Goal: Complete application form

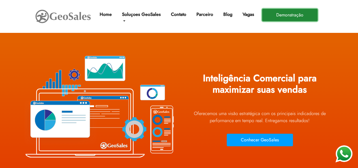
click at [301, 16] on button "Demonstração" at bounding box center [290, 15] width 56 height 12
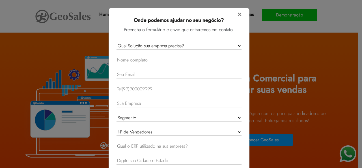
click at [157, 40] on form "× Onde podemos ajudar no seu negócio? Preencha o formulário e envie que entrare…" at bounding box center [179, 105] width 125 height 190
click at [157, 41] on form "× Onde podemos ajudar no seu negócio? Preencha o formulário e envie que entrare…" at bounding box center [179, 105] width 125 height 190
click at [157, 45] on select "Qual Solução sua empresa precisa? GeoSales Força de Vendas GeoSales Intelligenc…" at bounding box center [179, 45] width 125 height 7
click at [117, 42] on select "Qual Solução sua empresa precisa? GeoSales Força de Vendas GeoSales Intelligenc…" at bounding box center [179, 45] width 125 height 7
click at [141, 58] on input "text" at bounding box center [179, 60] width 125 height 8
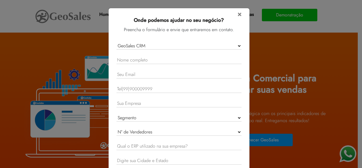
click at [156, 44] on select "Qual Solução sua empresa precisa? GeoSales Força de Vendas GeoSales Intelligenc…" at bounding box center [179, 45] width 125 height 7
select select "Intelligence"
click at [117, 42] on select "Qual Solução sua empresa precisa? GeoSales Força de Vendas GeoSales Intelligenc…" at bounding box center [179, 45] width 125 height 7
